Goal: Task Accomplishment & Management: Manage account settings

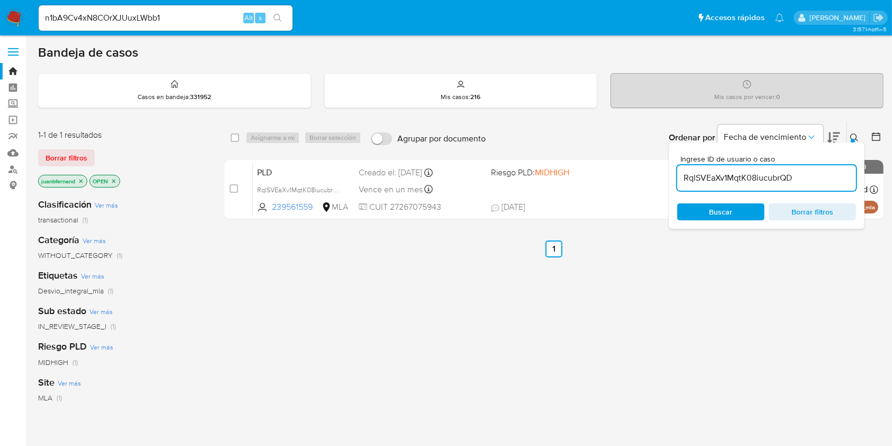
click at [825, 182] on input "RqlSVEaXv1MqtK08iucubrQD" at bounding box center [766, 178] width 179 height 14
click at [824, 182] on input "RqlSVEaXv1MqtK08iucubrQD" at bounding box center [766, 178] width 179 height 14
paste input "iuRh3DbwUjwDo5U8iheynKR1"
type input "iuRh3DbwUjwDo5U8iheynKR1"
click at [236, 138] on input "checkbox" at bounding box center [235, 137] width 8 height 8
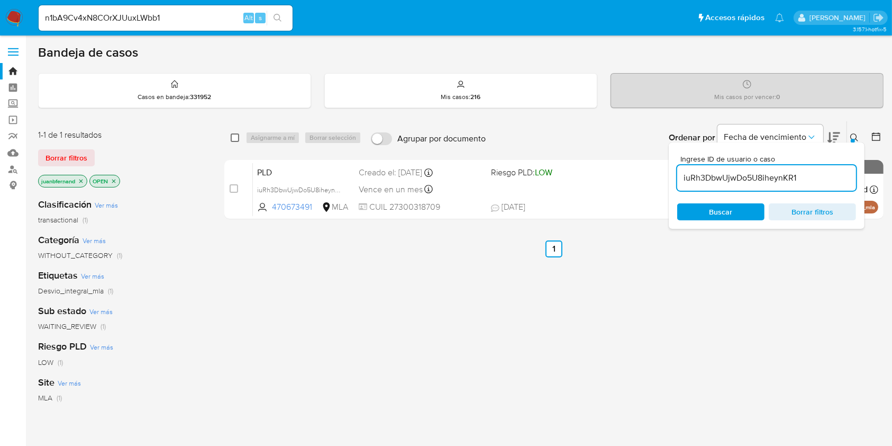
checkbox input "true"
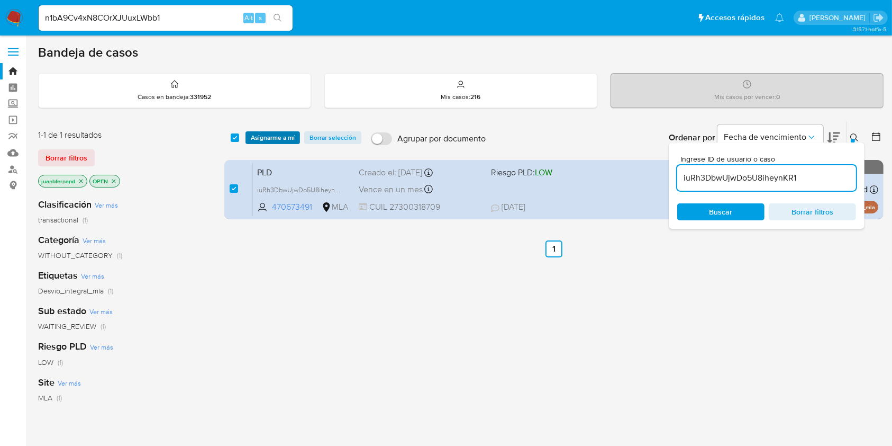
click at [284, 137] on span "Asignarme a mí" at bounding box center [273, 137] width 44 height 11
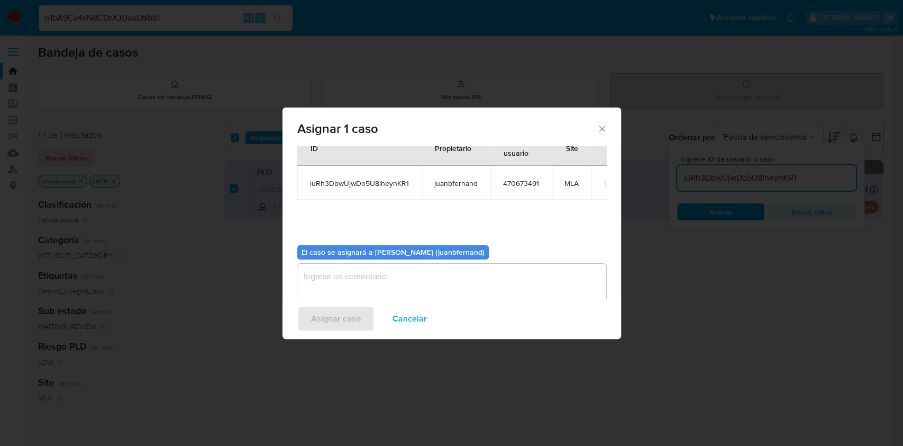
scroll to position [54, 0]
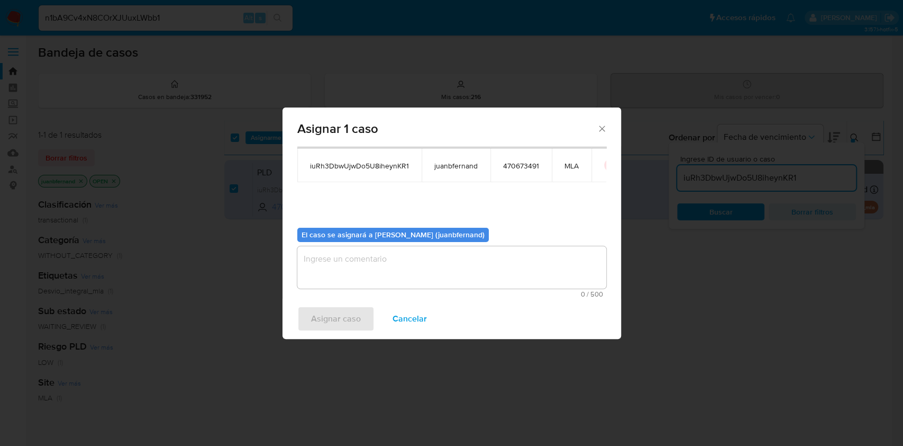
click at [413, 261] on textarea "assign-modal" at bounding box center [451, 267] width 309 height 42
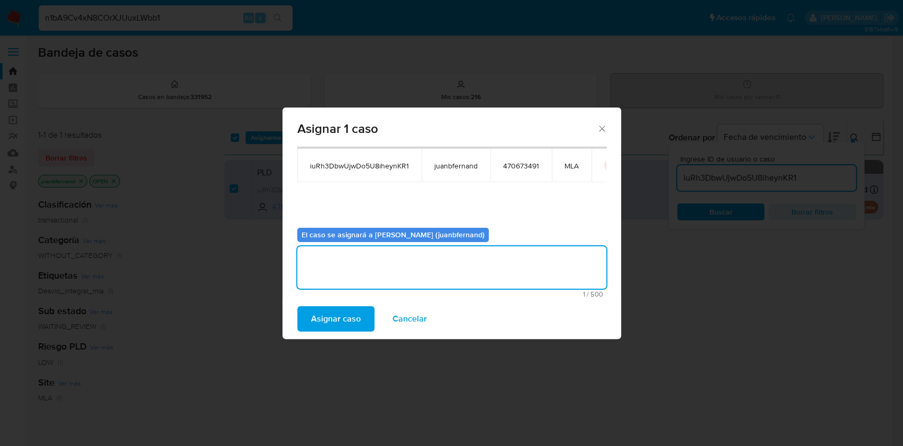
click at [330, 323] on span "Asignar caso" at bounding box center [336, 318] width 50 height 23
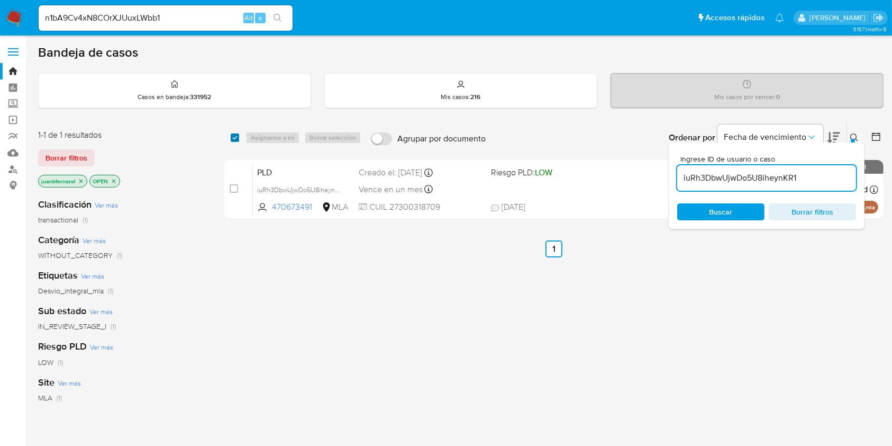
click at [233, 140] on input "checkbox" at bounding box center [235, 137] width 8 height 8
checkbox input "true"
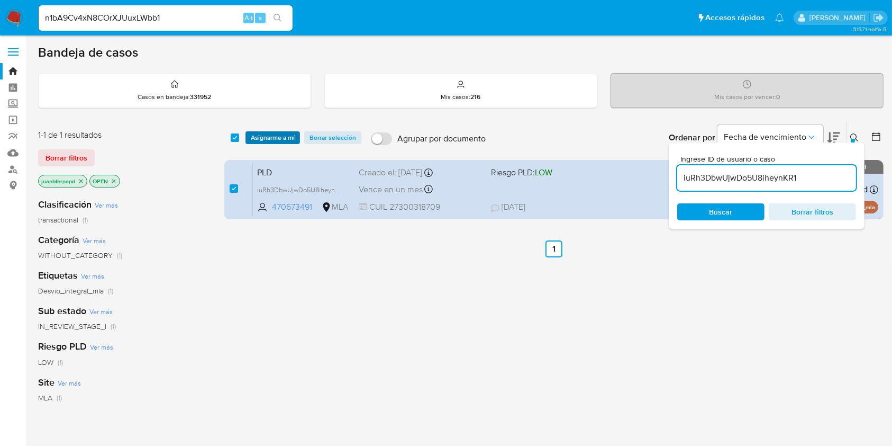
click at [256, 141] on span "Asignarme a mí" at bounding box center [273, 137] width 44 height 11
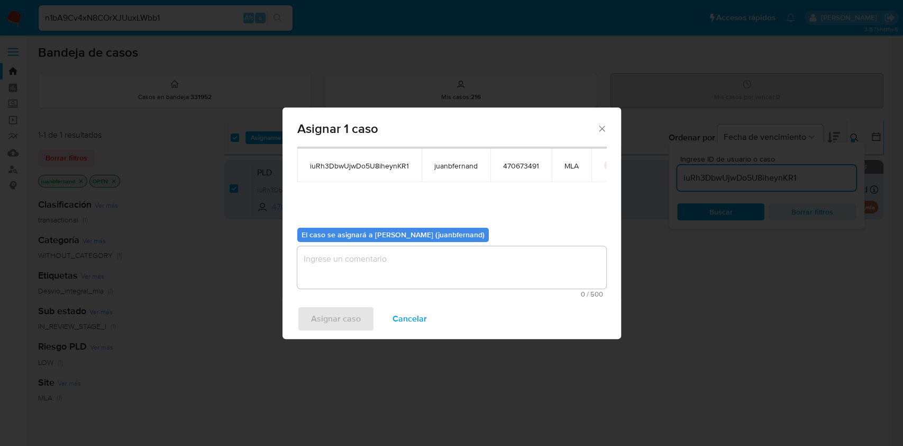
click at [401, 282] on textarea "assign-modal" at bounding box center [451, 267] width 309 height 42
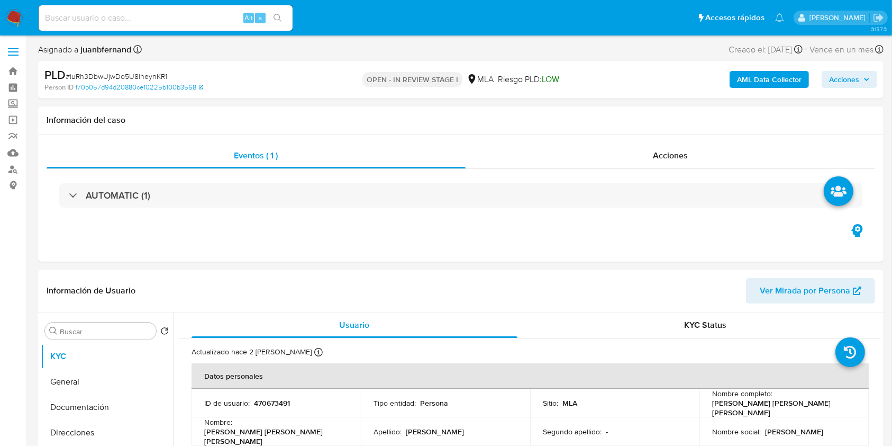
select select "10"
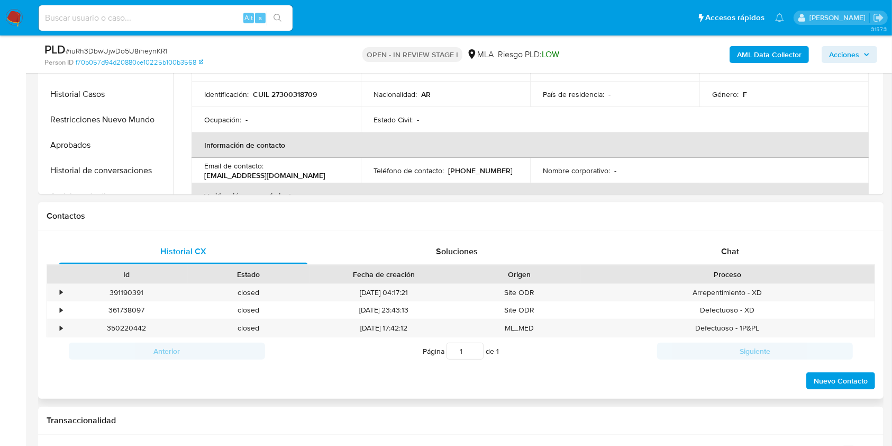
scroll to position [352, 0]
click at [761, 49] on b "AML Data Collector" at bounding box center [769, 54] width 65 height 17
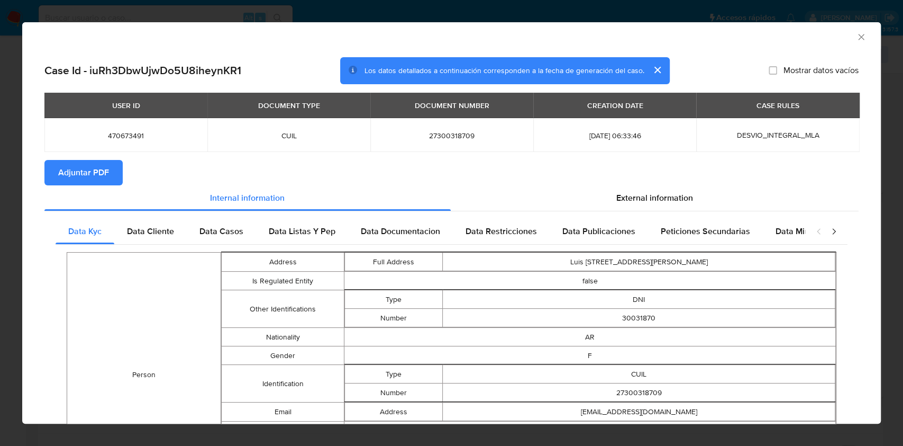
click at [88, 176] on span "Adjuntar PDF" at bounding box center [83, 172] width 51 height 23
click at [856, 37] on icon "Cerrar ventana" at bounding box center [861, 37] width 11 height 11
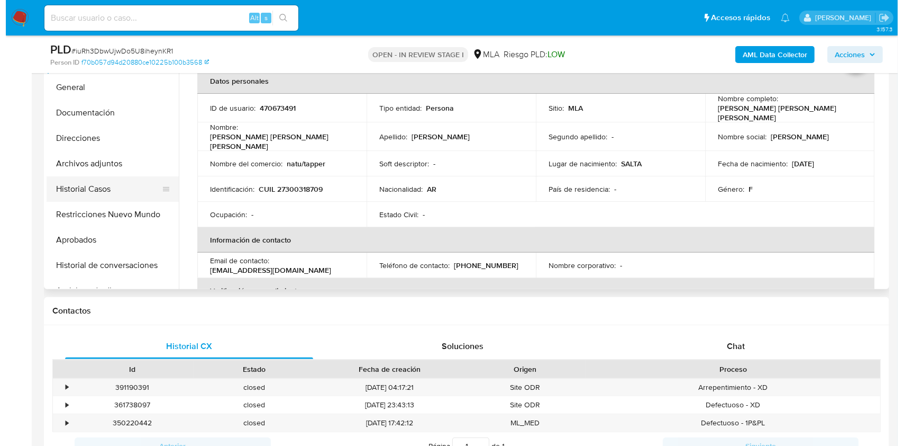
scroll to position [141, 0]
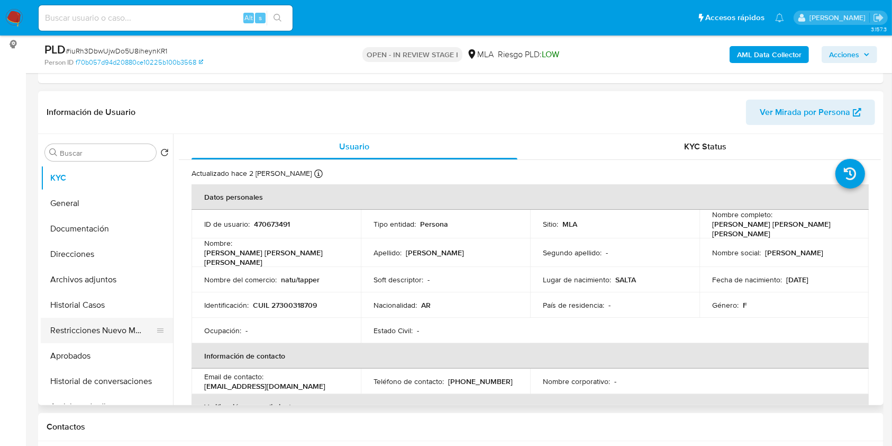
click at [92, 337] on button "Restricciones Nuevo Mundo" at bounding box center [103, 330] width 124 height 25
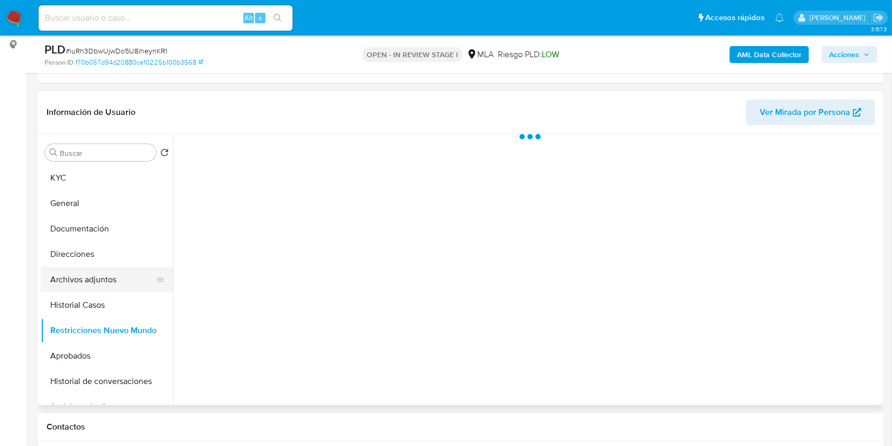
click at [95, 278] on button "Archivos adjuntos" at bounding box center [103, 279] width 124 height 25
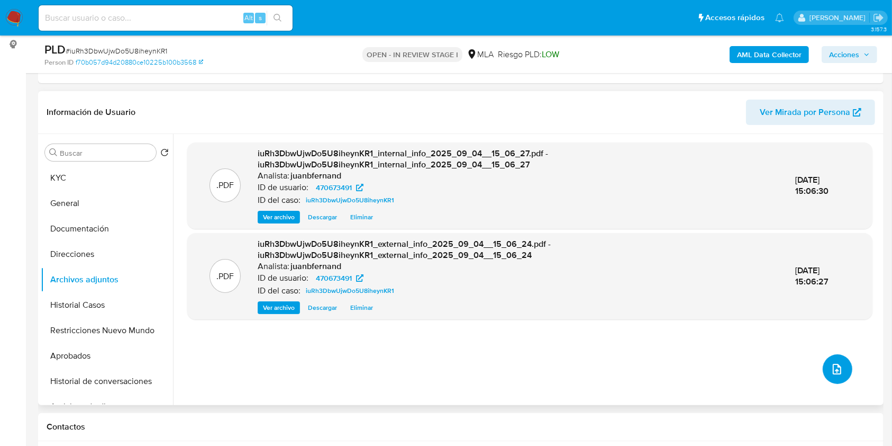
click at [845, 361] on button "upload-file" at bounding box center [838, 369] width 30 height 30
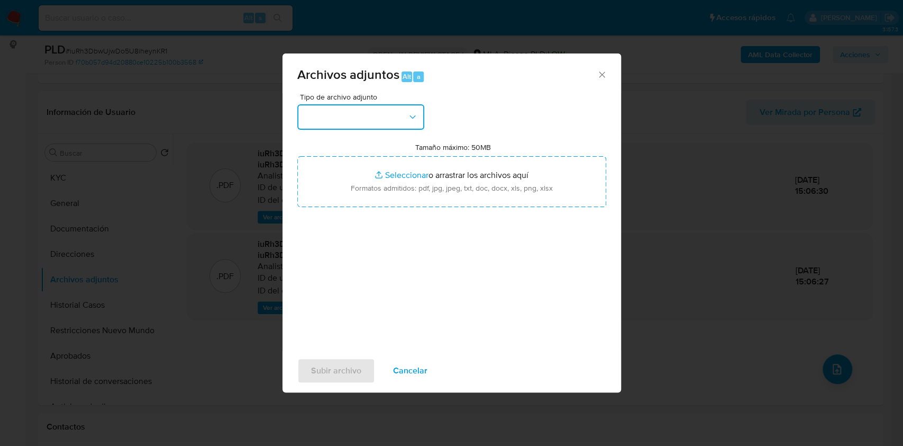
click at [350, 120] on button "button" at bounding box center [360, 116] width 127 height 25
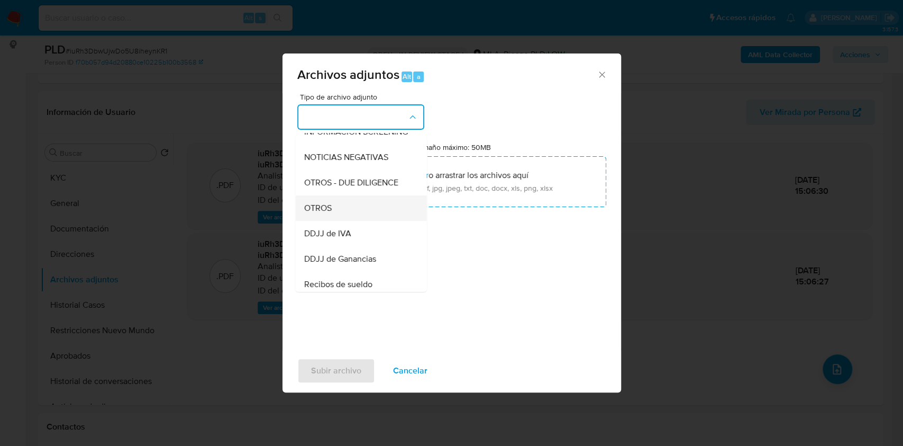
click at [348, 221] on div "OTROS" at bounding box center [358, 207] width 108 height 25
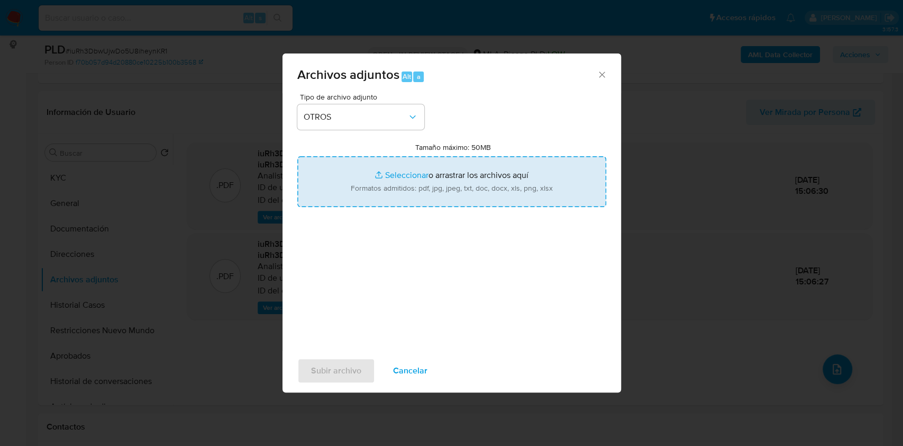
type input "C:\fakepath\Documentacion de respaldo.pdf"
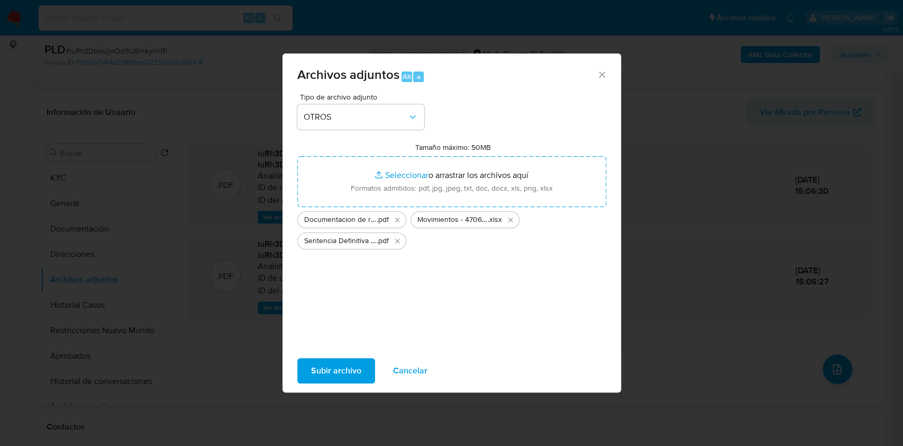
click at [326, 367] on span "Subir archivo" at bounding box center [336, 370] width 50 height 23
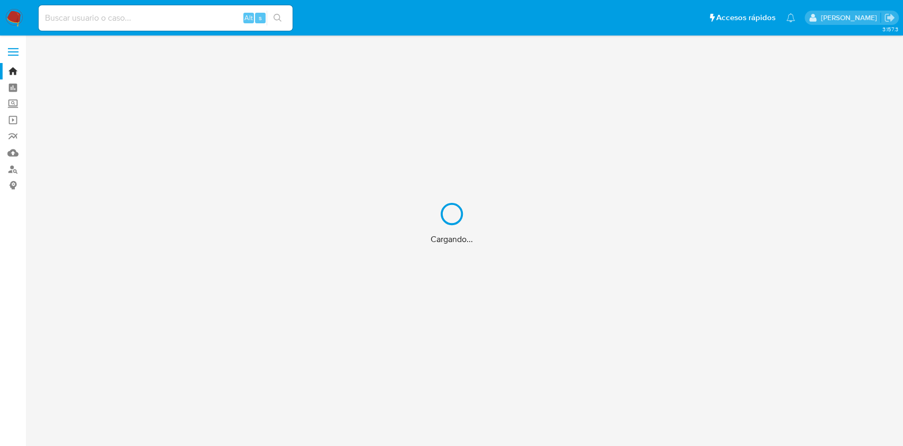
click at [173, 17] on div "Cargando..." at bounding box center [451, 223] width 903 height 446
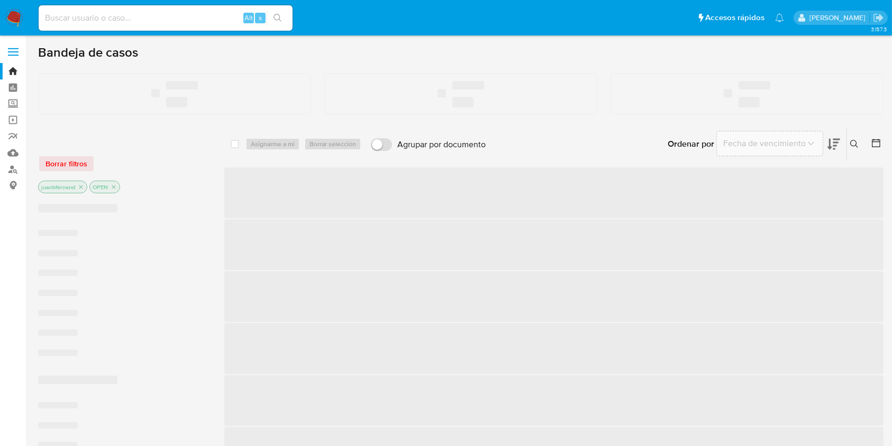
click at [121, 16] on input at bounding box center [166, 18] width 254 height 14
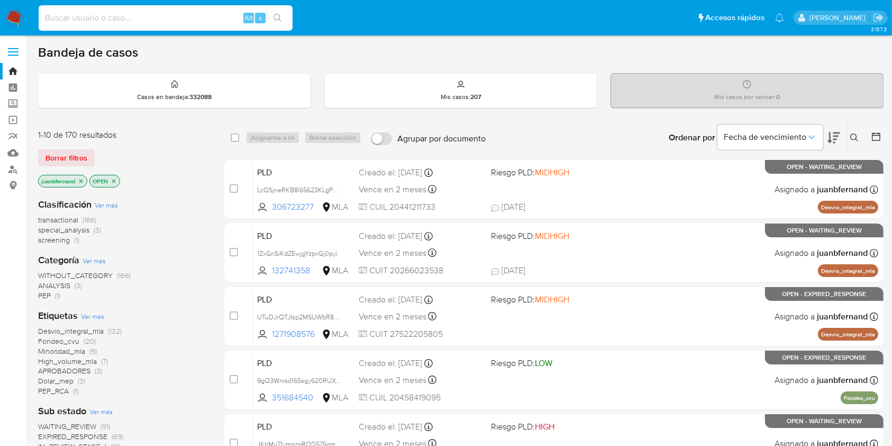
paste input "FHEBqEtVZoSHWyEi2VqhbjIG"
type input "FHEBqEtVZoSHWyEi2VqhbjIG"
click at [278, 16] on icon "search-icon" at bounding box center [278, 18] width 8 height 8
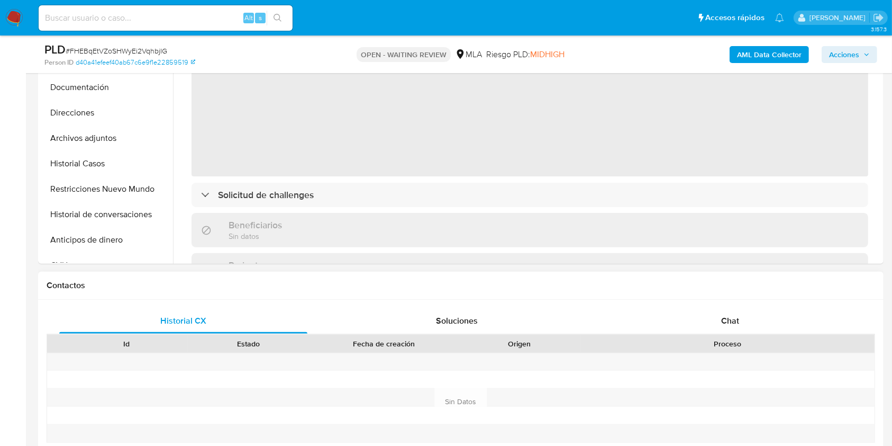
drag, startPoint x: 752, startPoint y: 326, endPoint x: 745, endPoint y: 302, distance: 24.1
click at [751, 326] on div "Chat" at bounding box center [731, 320] width 248 height 25
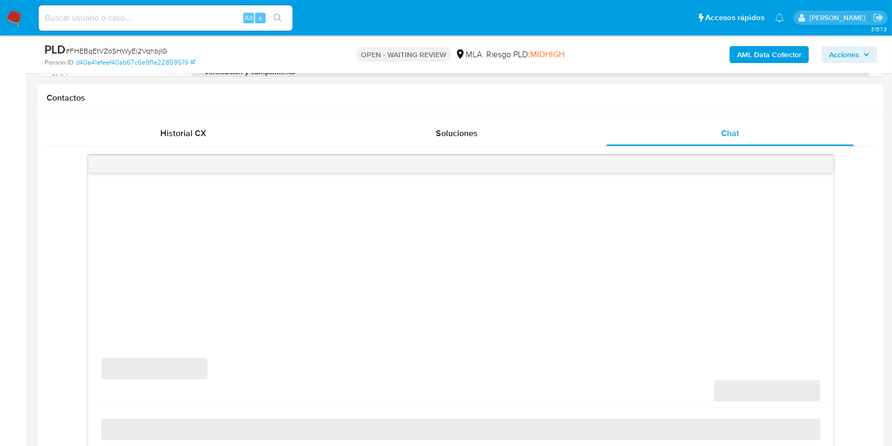
scroll to position [494, 0]
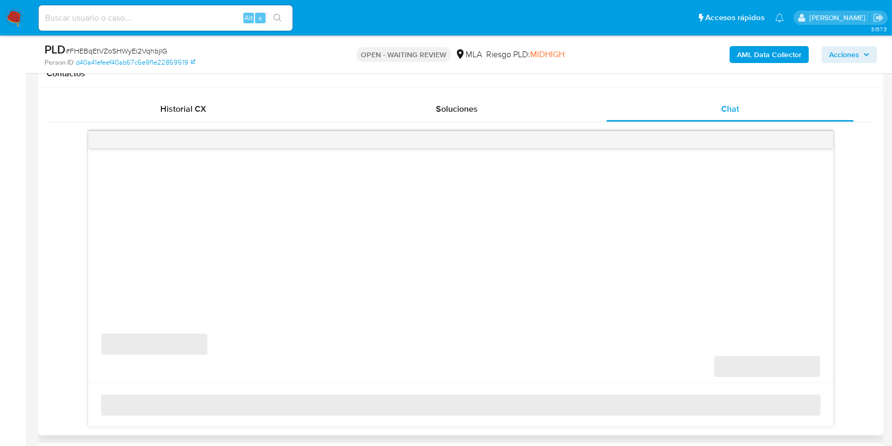
select select "10"
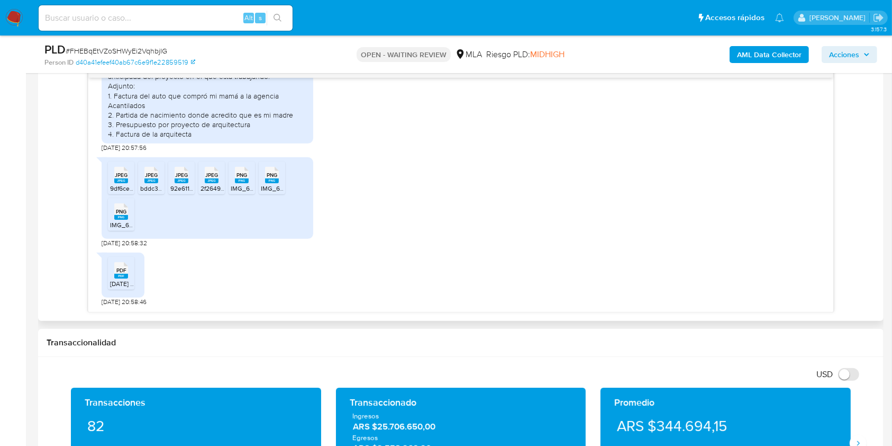
scroll to position [1291, 0]
drag, startPoint x: 123, startPoint y: 186, endPoint x: 138, endPoint y: 189, distance: 15.8
click at [123, 186] on span "9df6ceaa-5482-4fd9-b671-ce345c983ef7.jpeg" at bounding box center [174, 188] width 129 height 9
drag, startPoint x: 152, startPoint y: 177, endPoint x: 161, endPoint y: 197, distance: 21.6
click at [151, 180] on div "JPEG JPEG" at bounding box center [151, 174] width 22 height 21
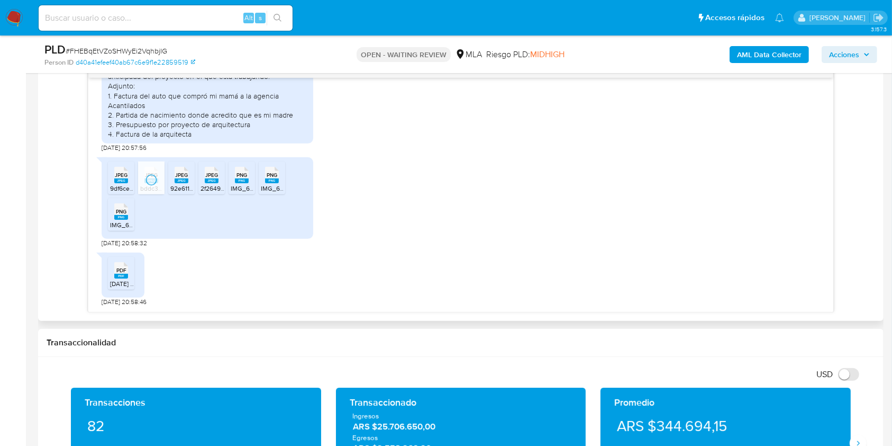
drag, startPoint x: 182, startPoint y: 180, endPoint x: 217, endPoint y: 211, distance: 46.9
click at [182, 183] on icon "JPEG" at bounding box center [182, 175] width 14 height 19
drag, startPoint x: 212, startPoint y: 180, endPoint x: 225, endPoint y: 198, distance: 22.3
click at [217, 188] on li "JPEG JPEG 2f2649ae-7c6c-419f-a91a-d4ff50781a0b.jpeg" at bounding box center [211, 177] width 26 height 33
drag, startPoint x: 242, startPoint y: 185, endPoint x: 241, endPoint y: 197, distance: 11.7
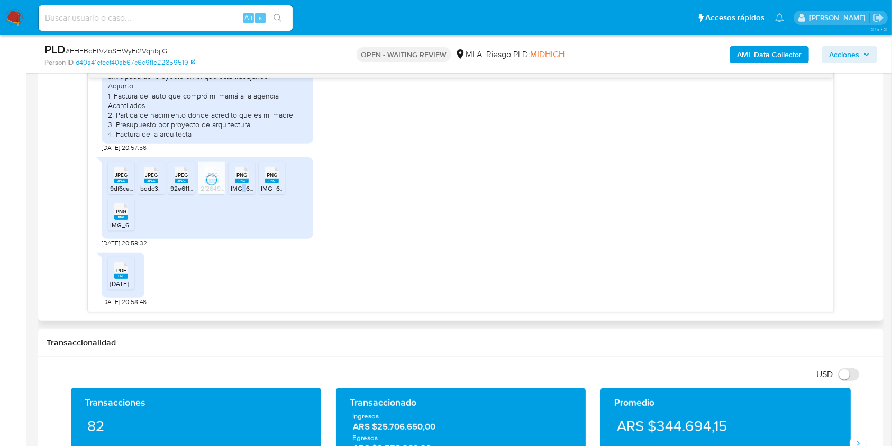
click at [240, 188] on span "IMG_6644.png" at bounding box center [252, 188] width 43 height 9
click at [269, 186] on span "IMG_6643.png" at bounding box center [282, 188] width 43 height 9
drag, startPoint x: 123, startPoint y: 216, endPoint x: 129, endPoint y: 277, distance: 61.2
click at [123, 218] on rect at bounding box center [121, 217] width 14 height 5
click at [119, 277] on rect at bounding box center [121, 276] width 14 height 5
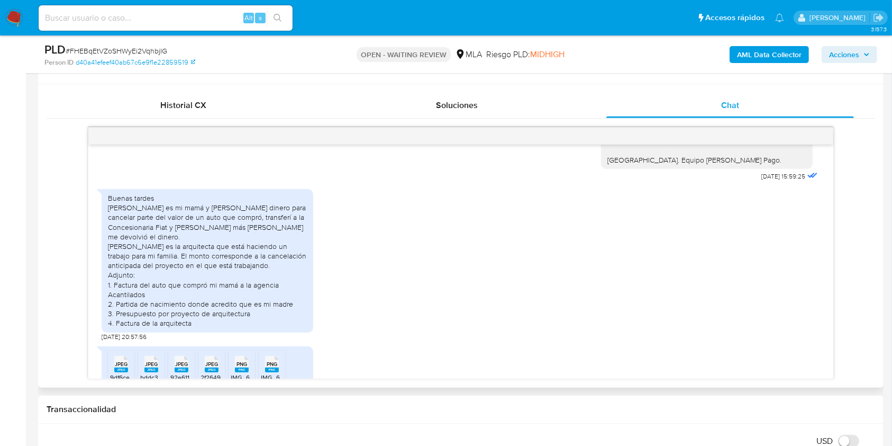
scroll to position [423, 0]
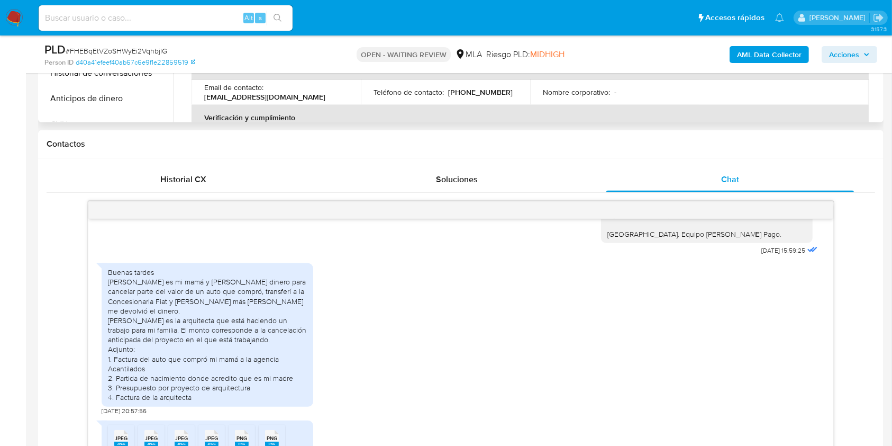
click at [294, 98] on p "natyespindola@hotmail.com" at bounding box center [264, 97] width 121 height 10
drag, startPoint x: 294, startPoint y: 98, endPoint x: 209, endPoint y: 99, distance: 85.7
click at [209, 99] on p "natyespindola@hotmail.com" at bounding box center [264, 97] width 121 height 10
click at [211, 99] on p "natyespindola@hotmail.com" at bounding box center [264, 97] width 121 height 10
drag, startPoint x: 210, startPoint y: 99, endPoint x: 286, endPoint y: 98, distance: 76.2
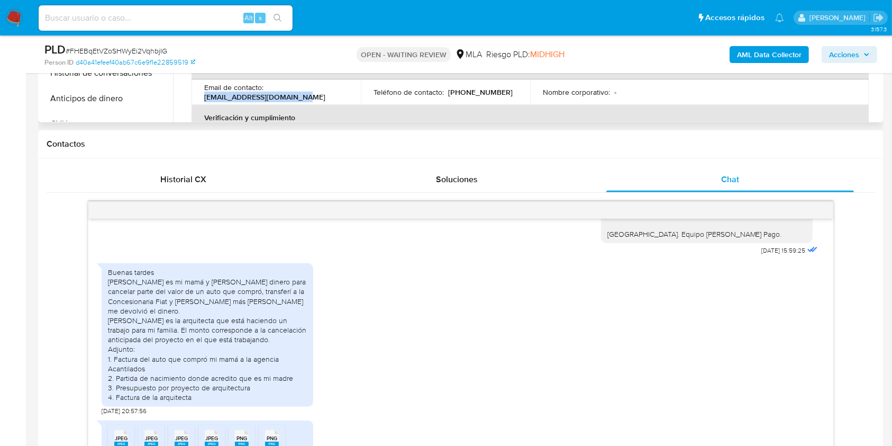
click at [286, 98] on p "natyespindola@hotmail.com" at bounding box center [264, 97] width 121 height 10
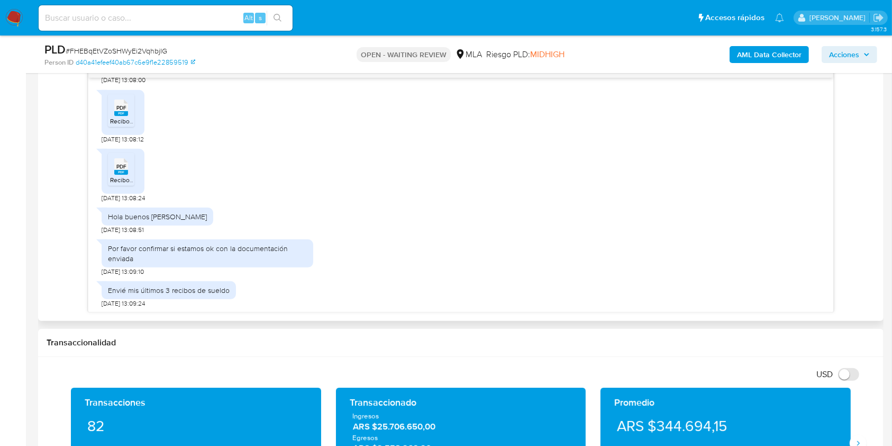
scroll to position [706, 0]
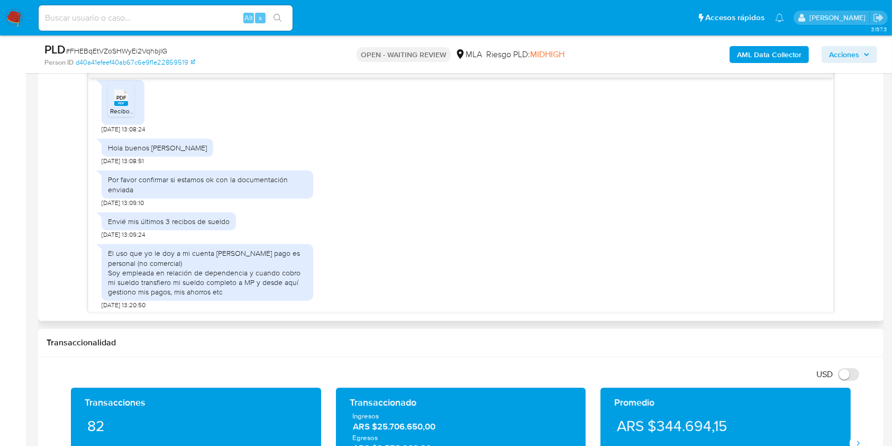
click at [102, 133] on span "18/07/2025 13:08:24" at bounding box center [123, 129] width 43 height 8
drag, startPoint x: 102, startPoint y: 146, endPoint x: 123, endPoint y: 146, distance: 21.2
click at [123, 133] on span "18/07/2025 13:08:24" at bounding box center [123, 129] width 43 height 8
copy span "18/07/2025"
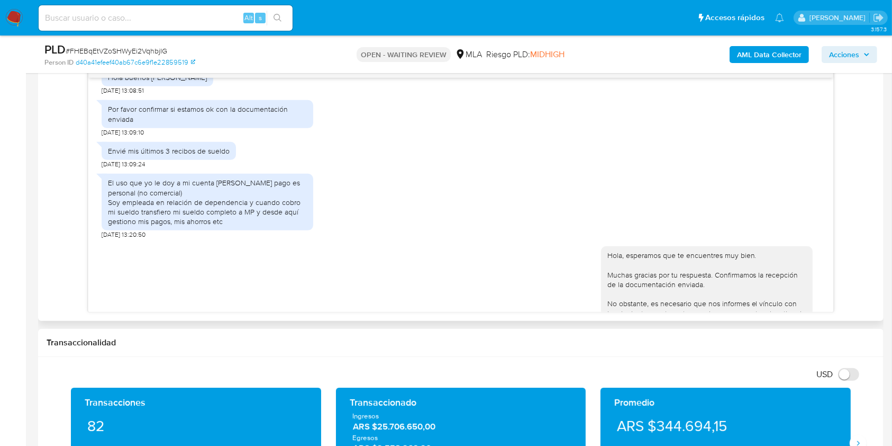
click at [110, 201] on div "El uso que yo le doy a mi cuenta de mercado pago es personal (no comercial) Soy…" at bounding box center [207, 202] width 199 height 48
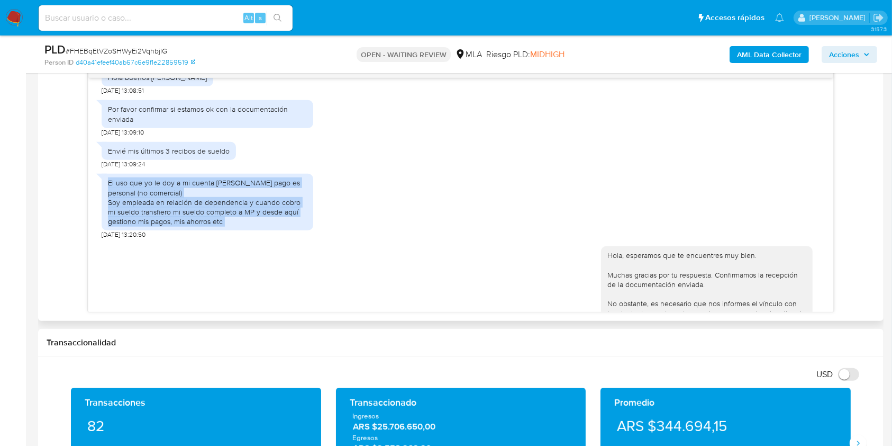
drag, startPoint x: 110, startPoint y: 201, endPoint x: 292, endPoint y: 239, distance: 185.9
click at [292, 226] on div "El uso que yo le doy a mi cuenta de mercado pago es personal (no comercial) Soy…" at bounding box center [207, 202] width 199 height 48
copy div "El uso que yo le doy a mi cuenta de mercado pago es personal (no comercial) Soy…"
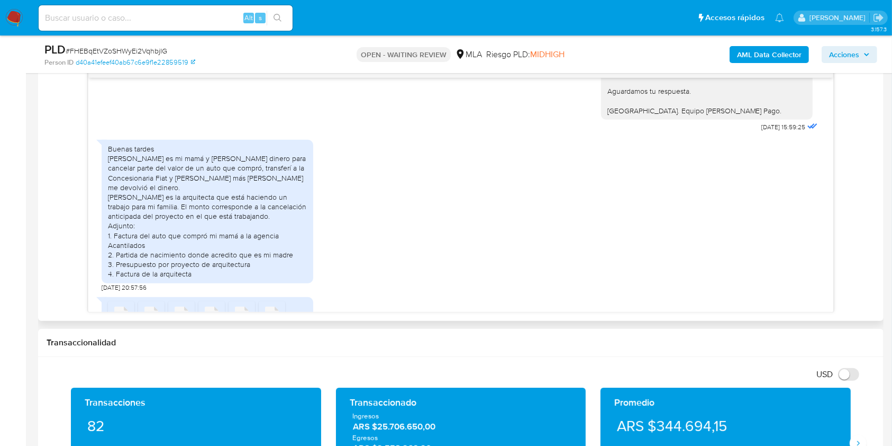
scroll to position [1129, 0]
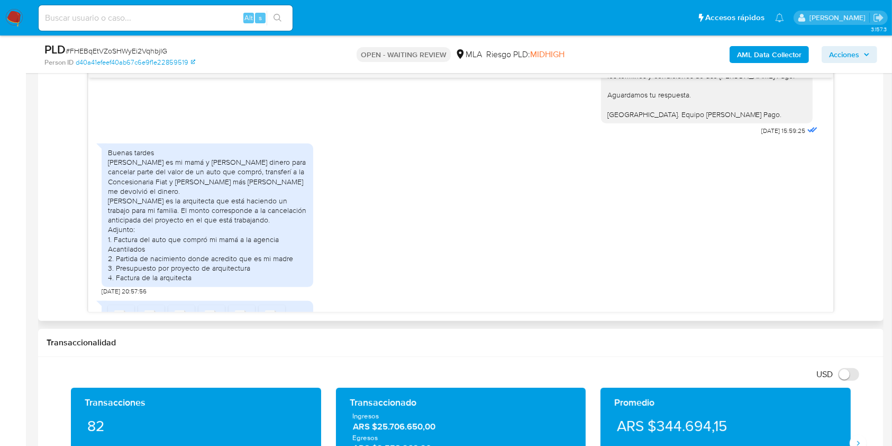
click at [112, 180] on div "Buenas tardes Ofelia Hasenauer es mi mamá y le presté dinero para cancelar part…" at bounding box center [207, 215] width 199 height 135
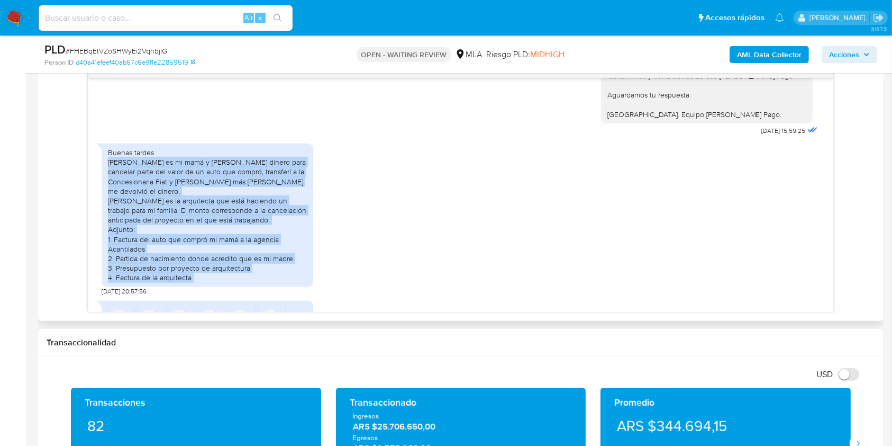
drag, startPoint x: 112, startPoint y: 180, endPoint x: 260, endPoint y: 296, distance: 188.5
click at [257, 283] on div "Buenas tardes Ofelia Hasenauer es mi mamá y le presté dinero para cancelar part…" at bounding box center [207, 215] width 199 height 135
copy div "Ofelia Hasenauer es mi mamá y le presté dinero para cancelar parte del valor de…"
click at [147, 58] on link "d40a41efeef40ab67c6e9f1e22859519" at bounding box center [136, 63] width 120 height 10
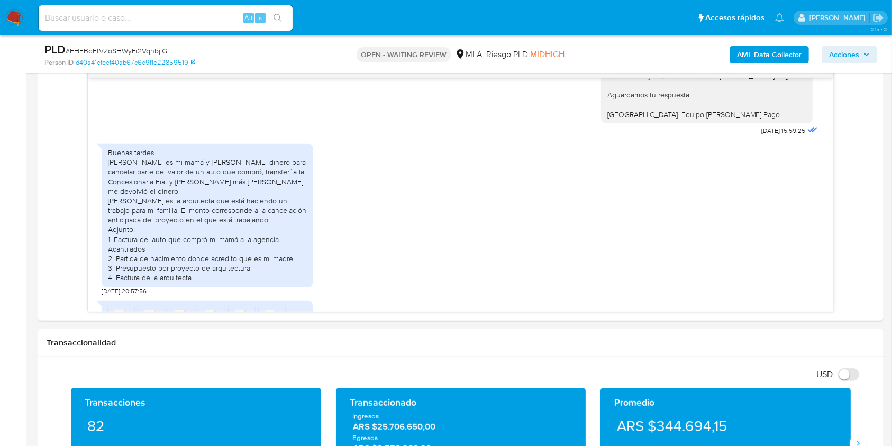
click at [148, 50] on span "# FHEBqEtVZoSHWyEi2VqhbjIG" at bounding box center [117, 51] width 102 height 11
copy span "FHEBqEtVZoSHWyEi2VqhbjIG"
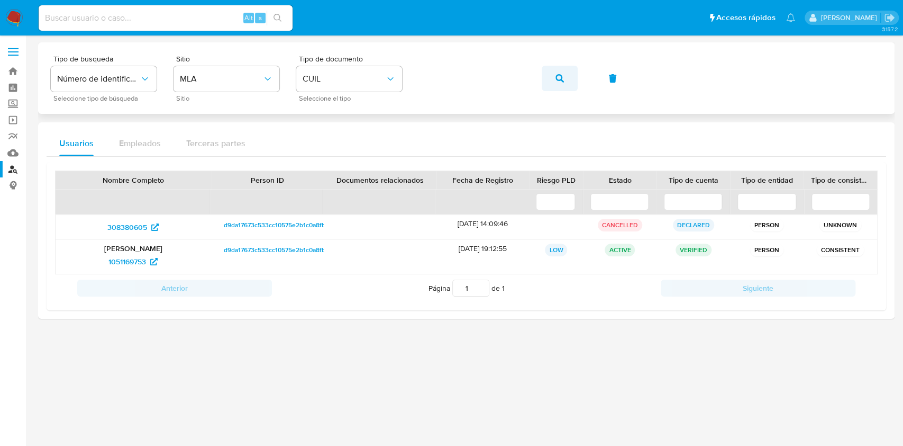
click at [555, 76] on button "button" at bounding box center [560, 78] width 36 height 25
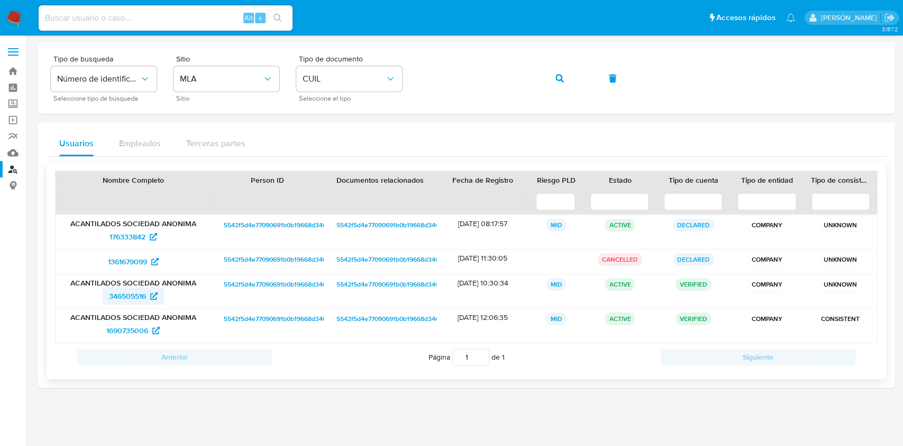
click at [139, 297] on span "346505516" at bounding box center [127, 295] width 37 height 17
click at [554, 87] on button "button" at bounding box center [560, 78] width 36 height 25
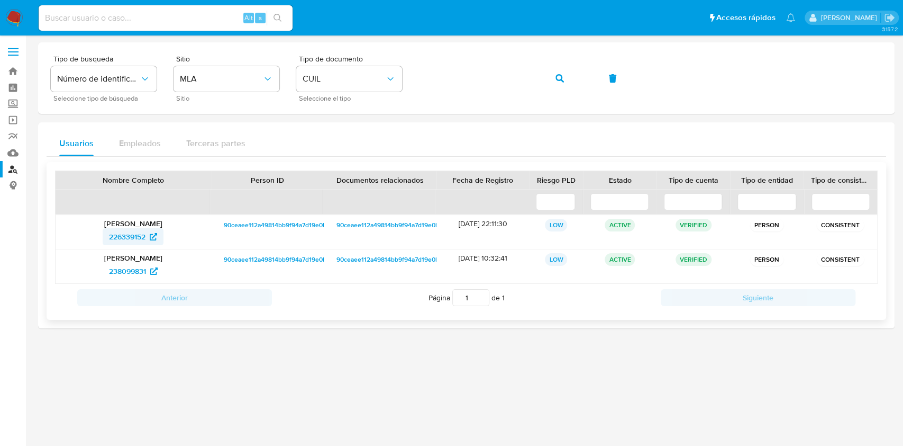
click at [138, 233] on span "226339152" at bounding box center [127, 236] width 37 height 17
click at [236, 20] on input at bounding box center [166, 18] width 254 height 14
click at [565, 76] on button "button" at bounding box center [560, 78] width 36 height 25
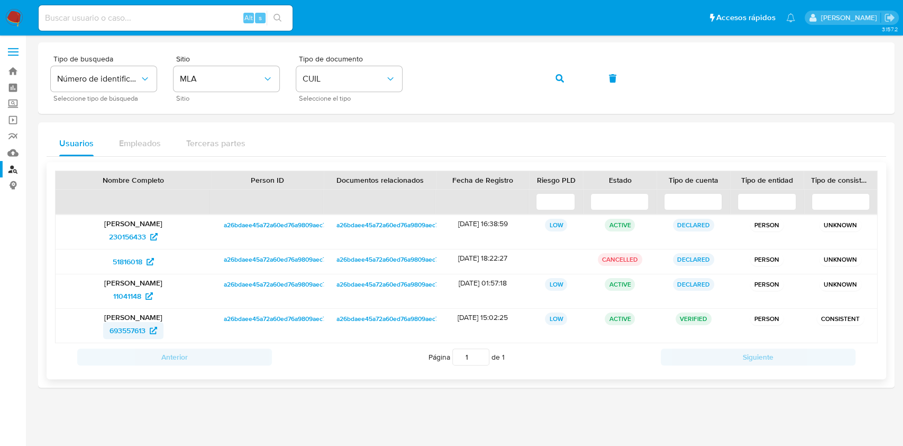
click at [132, 328] on span "693557613" at bounding box center [128, 330] width 36 height 17
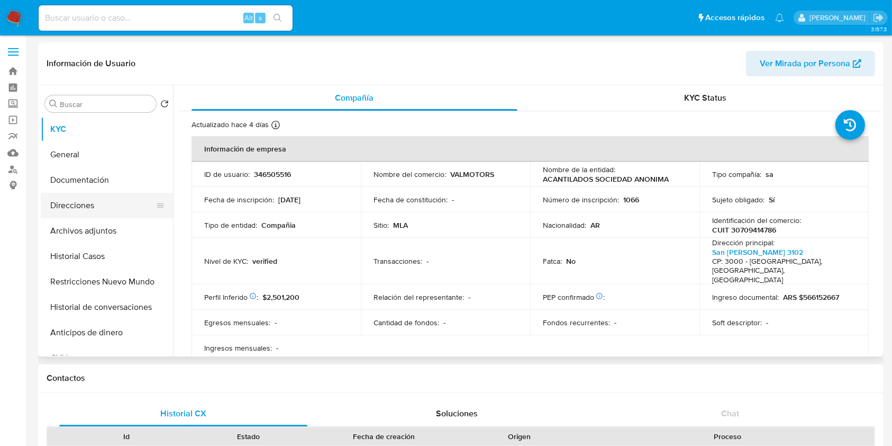
click at [91, 201] on button "Direcciones" at bounding box center [103, 205] width 124 height 25
select select "10"
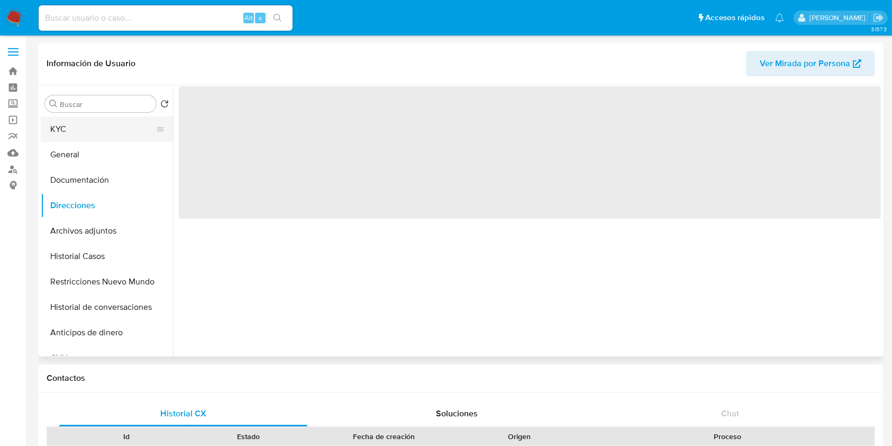
click at [112, 135] on button "KYC" at bounding box center [103, 128] width 124 height 25
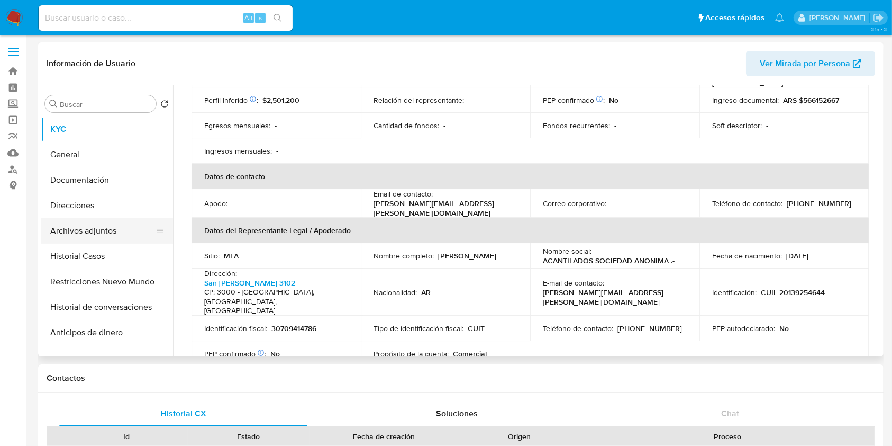
scroll to position [212, 0]
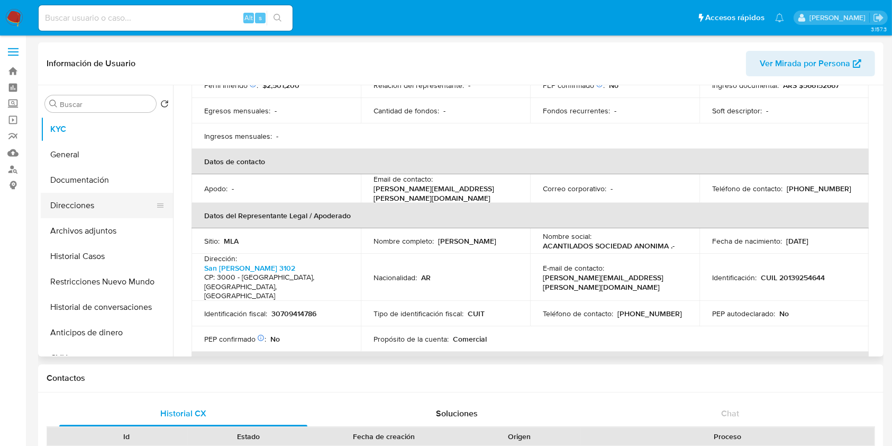
click at [101, 205] on button "Direcciones" at bounding box center [103, 205] width 124 height 25
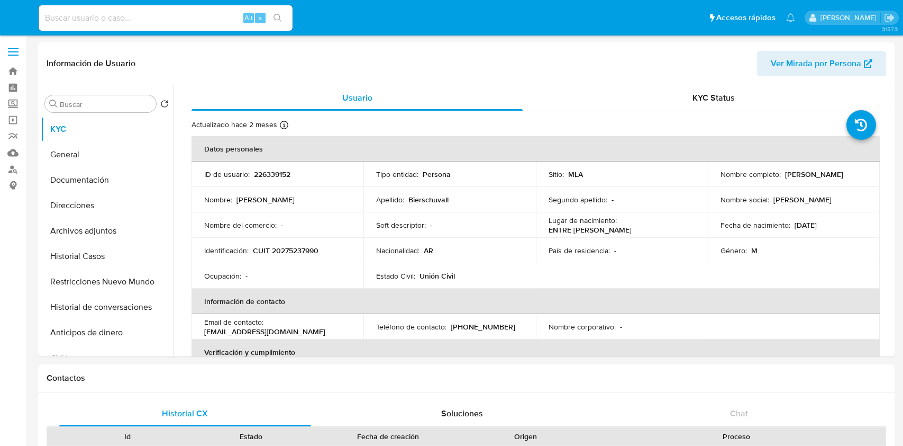
select select "10"
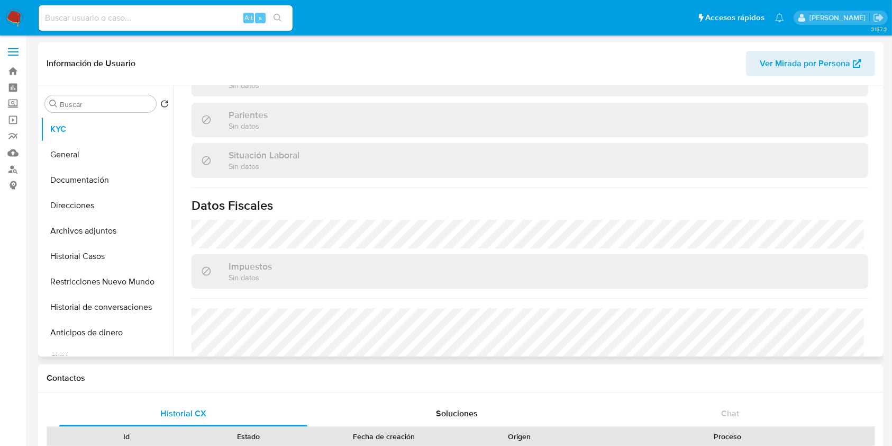
scroll to position [547, 0]
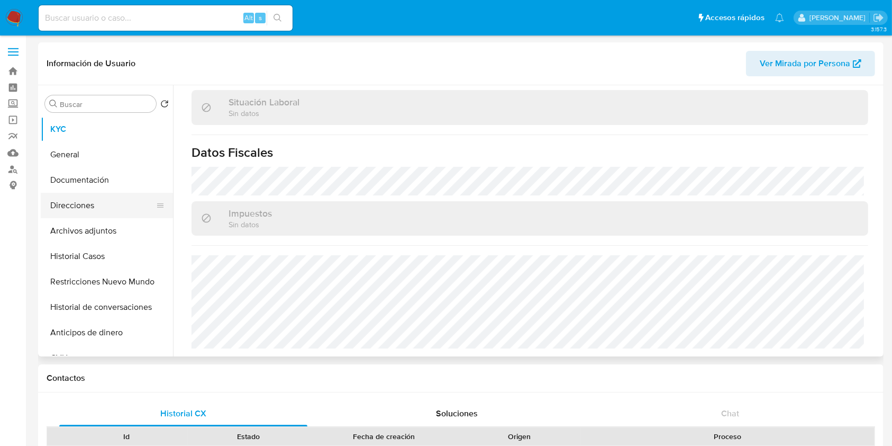
click at [93, 206] on button "Direcciones" at bounding box center [103, 205] width 124 height 25
